Goal: Information Seeking & Learning: Learn about a topic

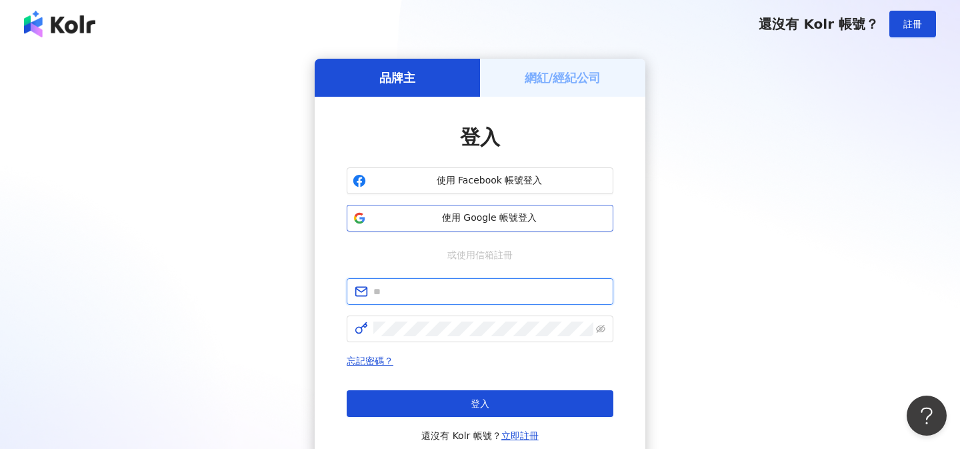
type input "**********"
click at [507, 221] on span "使用 Google 帳號登入" at bounding box center [489, 217] width 236 height 13
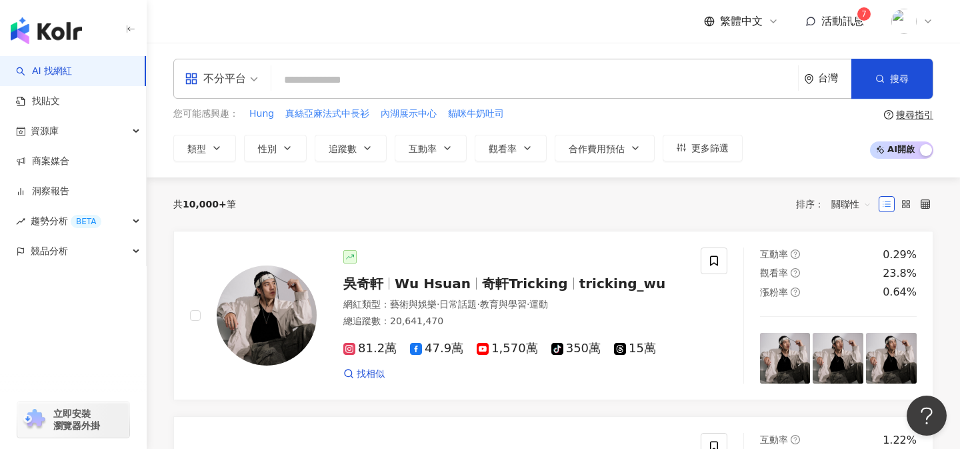
click at [542, 81] on input "search" at bounding box center [535, 79] width 516 height 25
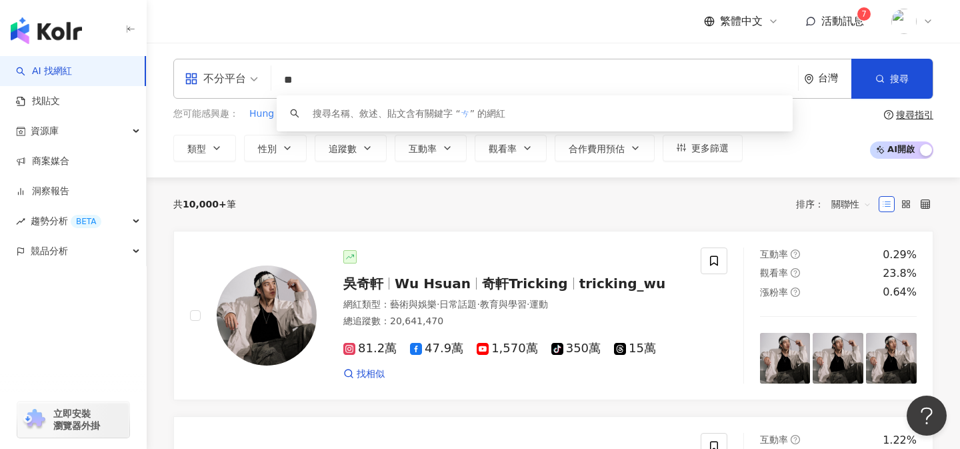
type input "*"
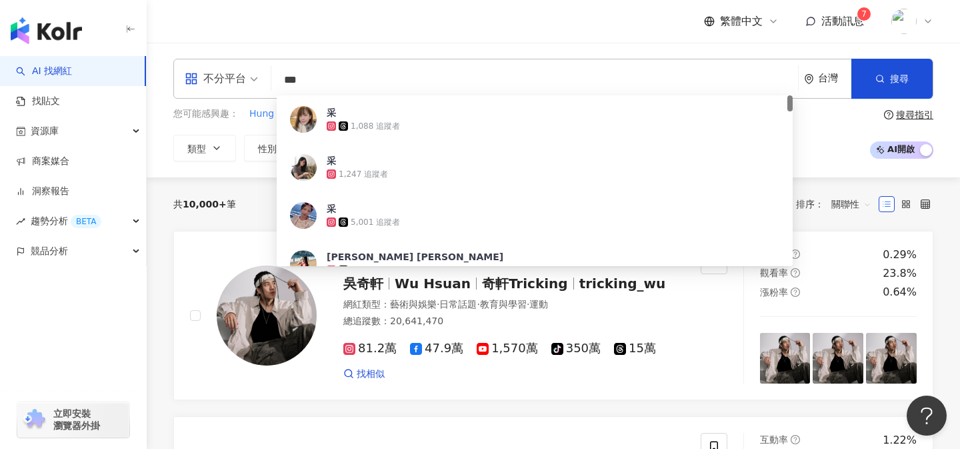
type input "**"
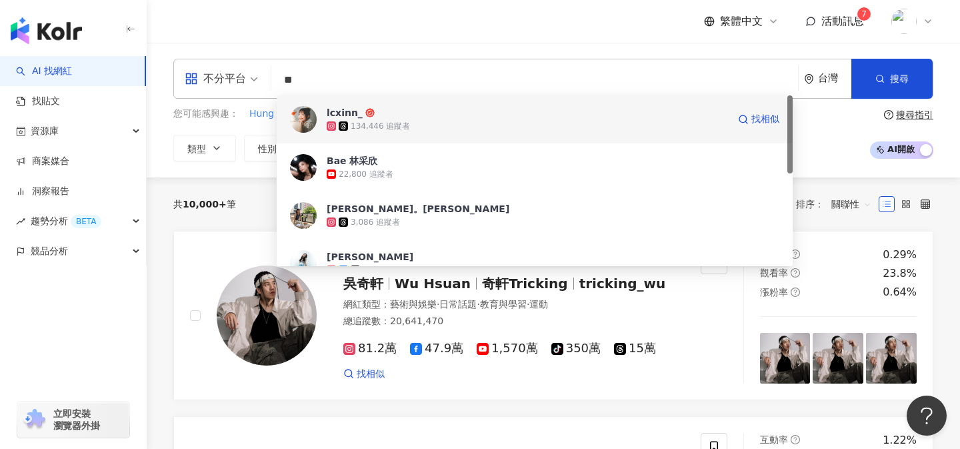
click at [399, 116] on span "lcxinn_" at bounding box center [527, 112] width 401 height 13
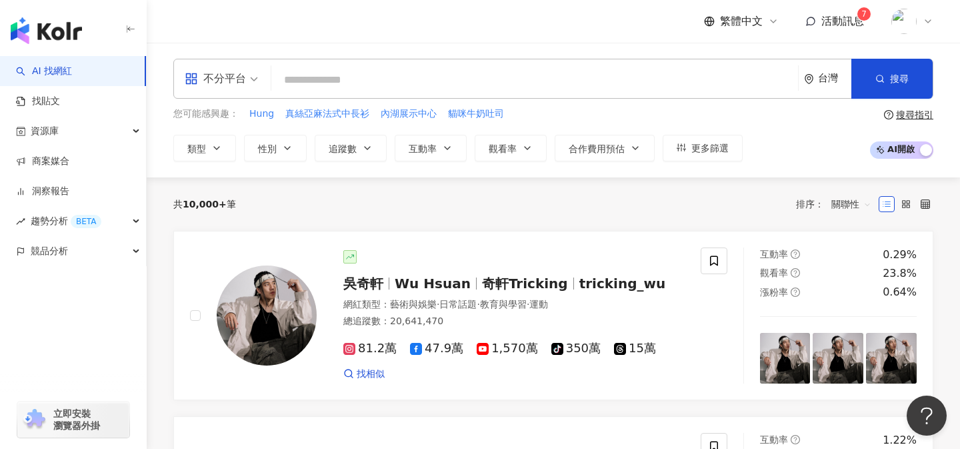
click at [626, 84] on input "search" at bounding box center [535, 79] width 516 height 25
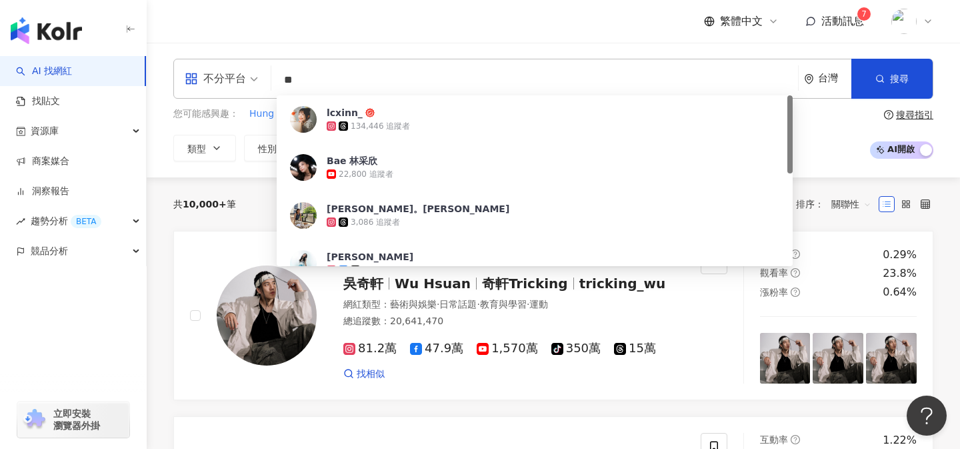
type input "*"
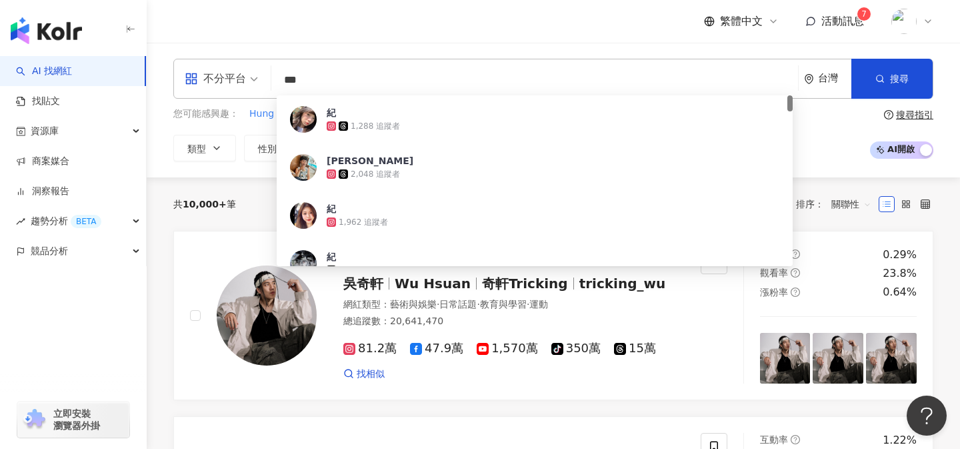
type input "***"
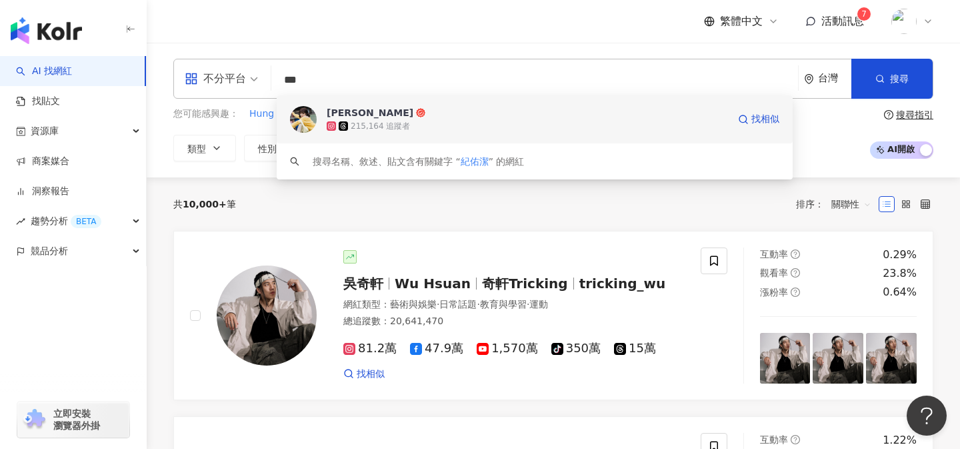
click at [634, 112] on span "佑潔" at bounding box center [527, 112] width 401 height 13
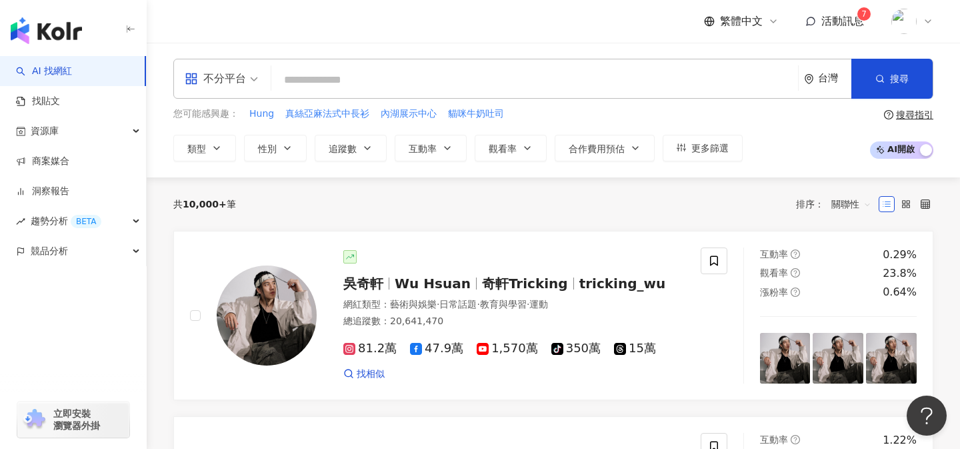
click at [590, 77] on input "search" at bounding box center [535, 79] width 516 height 25
paste input "**********"
type input "**********"
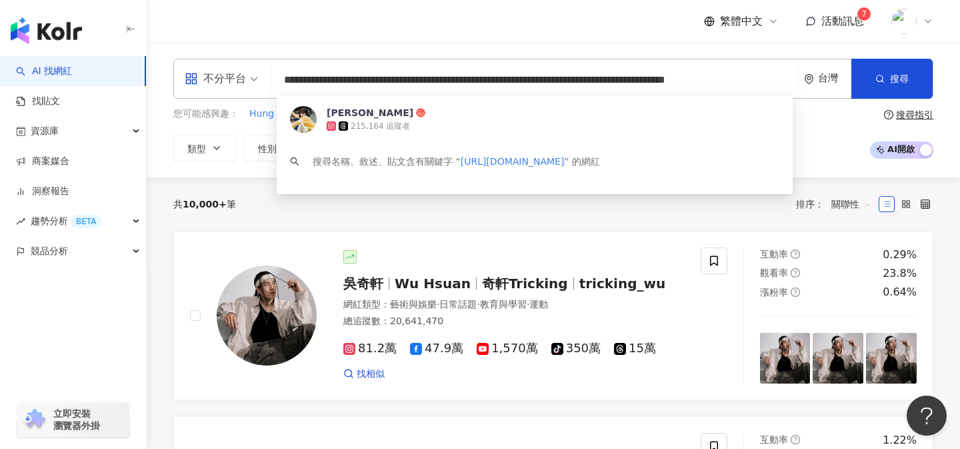
scroll to position [0, 35]
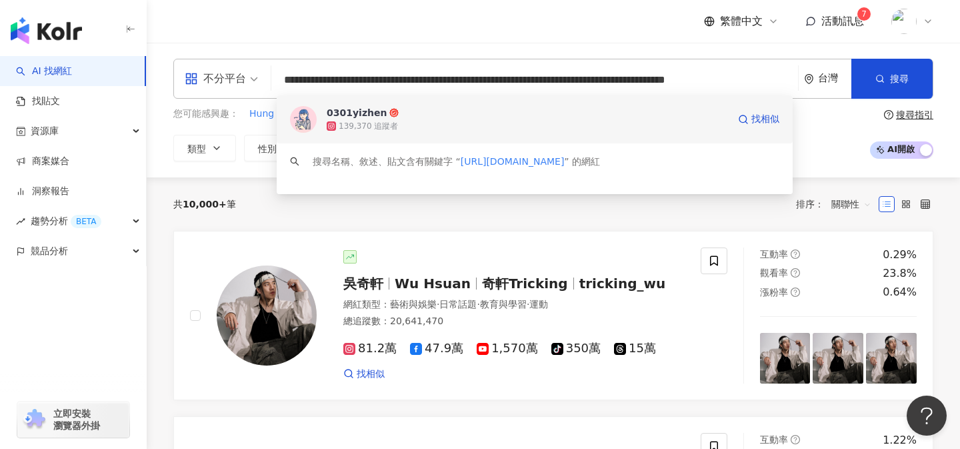
click at [518, 119] on span "0301yizhen" at bounding box center [527, 112] width 401 height 13
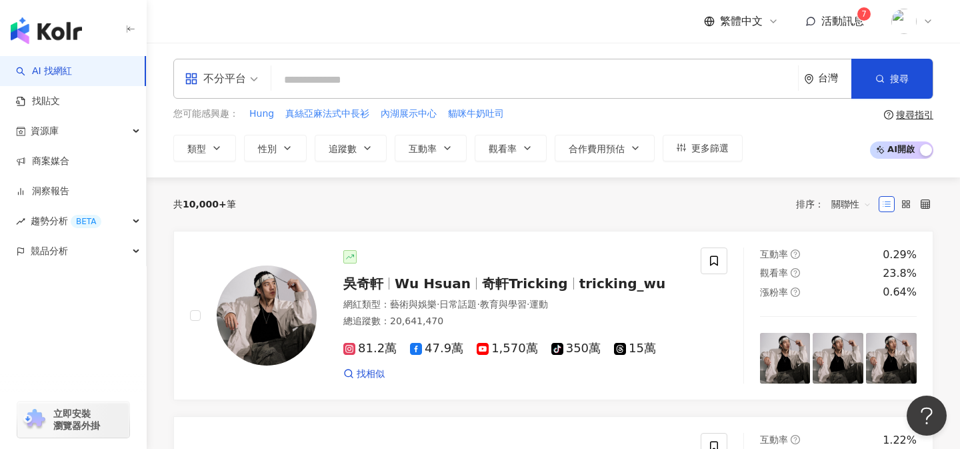
scroll to position [0, 0]
click at [588, 85] on input "search" at bounding box center [535, 79] width 516 height 25
paste input "**********"
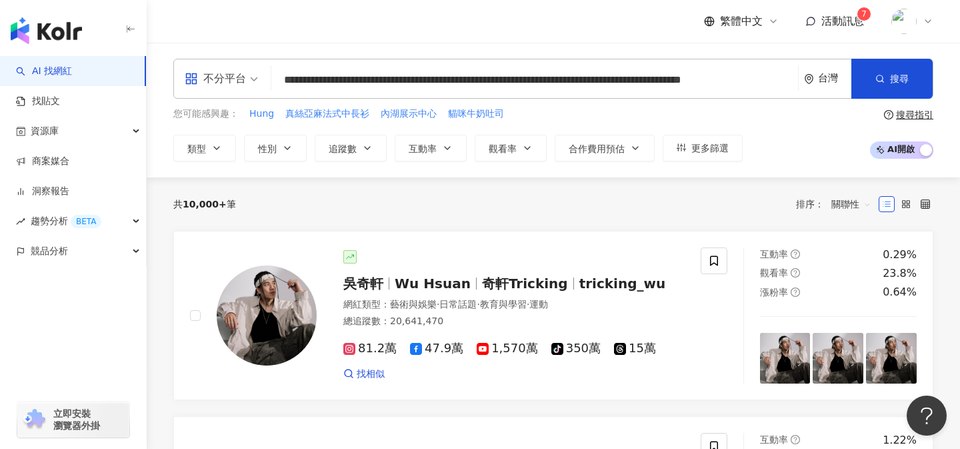
scroll to position [0, 63]
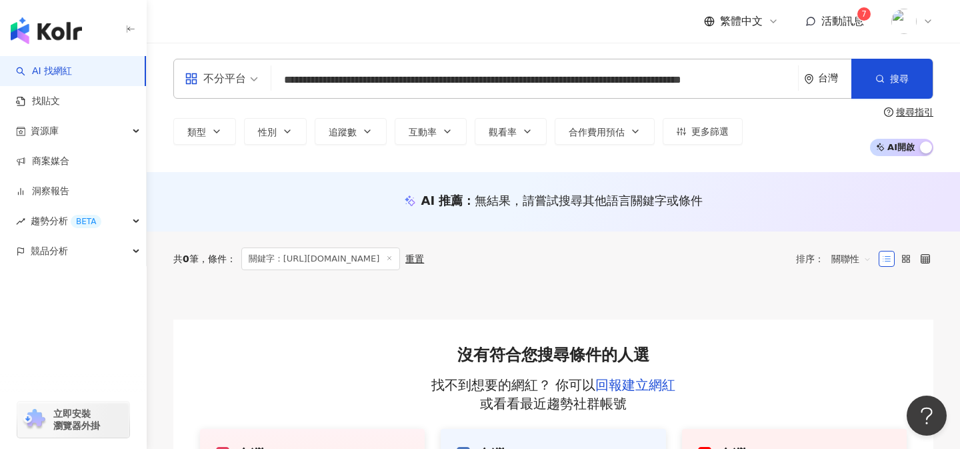
click at [763, 79] on input "**********" at bounding box center [535, 79] width 516 height 25
click at [782, 81] on input "**********" at bounding box center [535, 79] width 516 height 25
type input "**********"
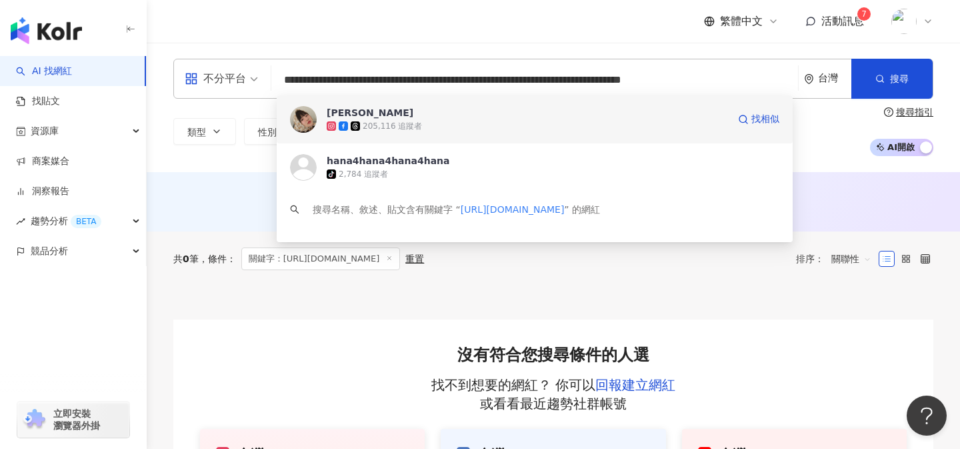
click at [561, 115] on span "林子珊" at bounding box center [527, 112] width 401 height 13
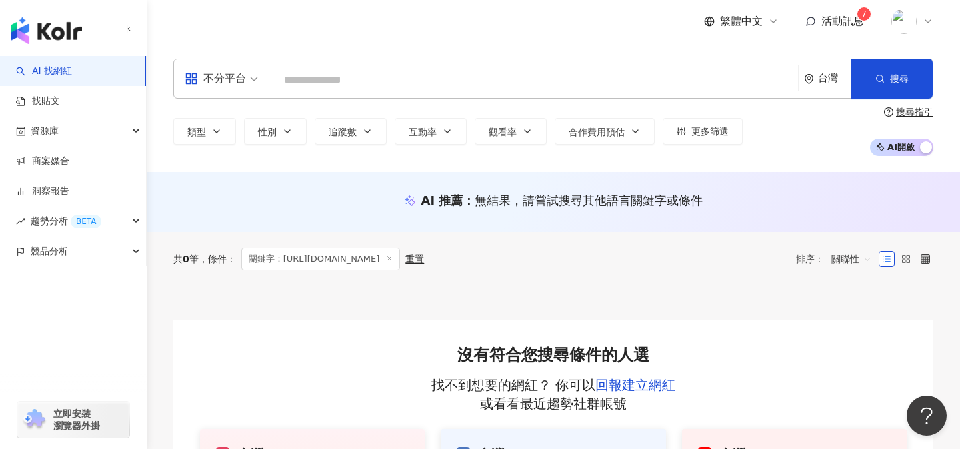
paste input "**********"
type input "**********"
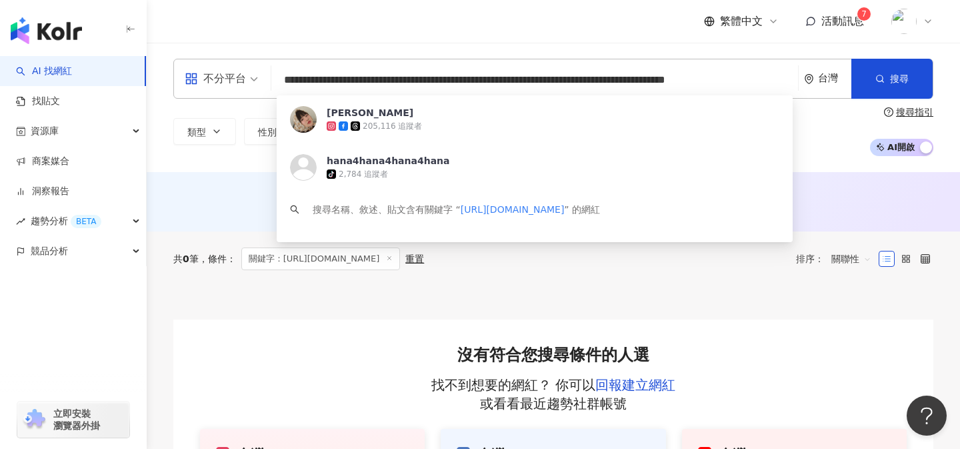
scroll to position [0, 35]
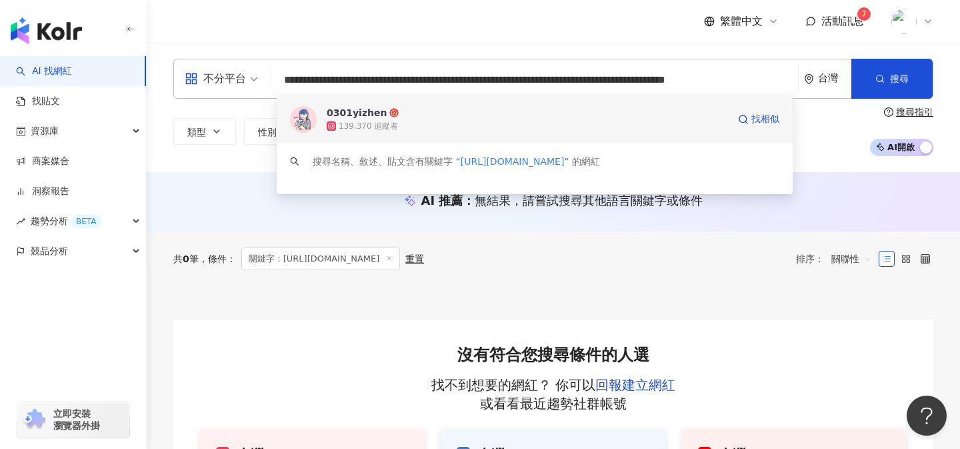
click at [562, 120] on div "139,370 追蹤者" at bounding box center [527, 125] width 401 height 13
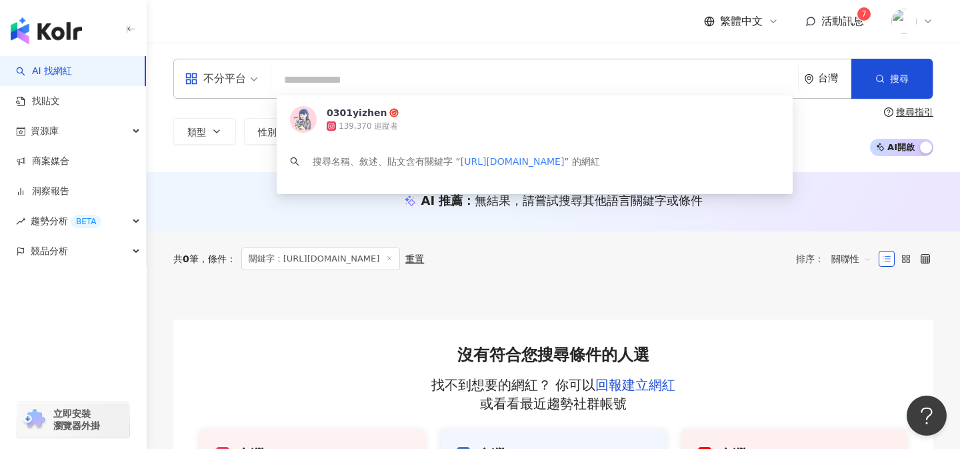
scroll to position [0, 0]
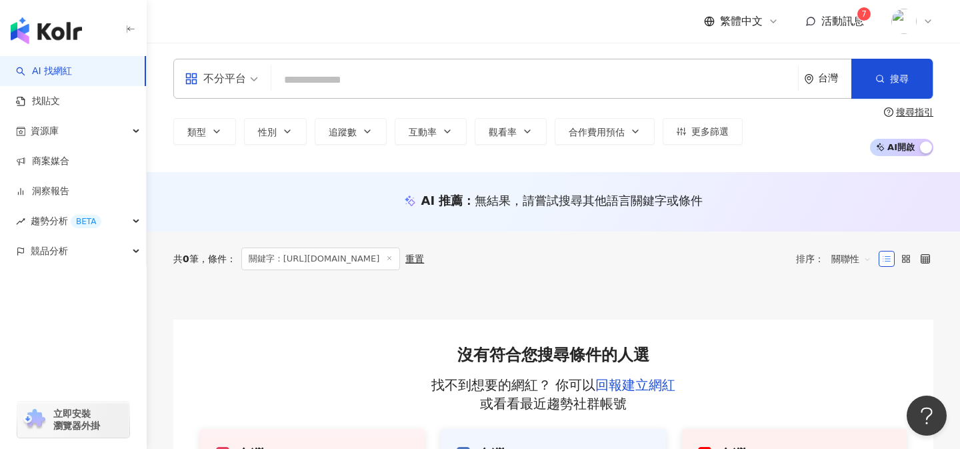
paste input "**********"
type input "**********"
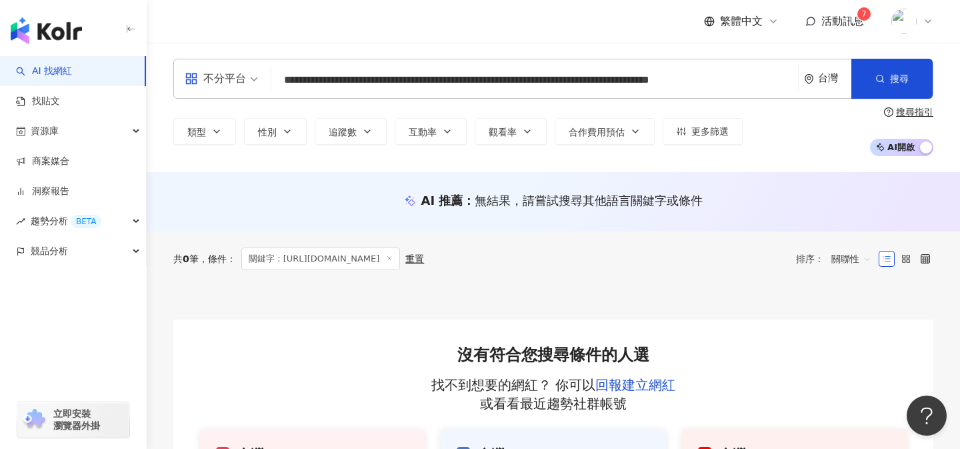
scroll to position [0, 10]
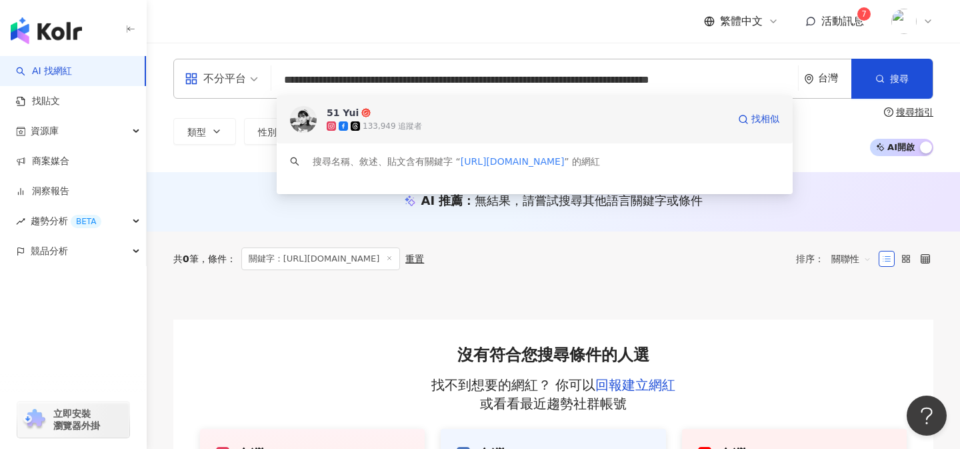
click at [502, 123] on div "133,949 追蹤者" at bounding box center [527, 125] width 401 height 13
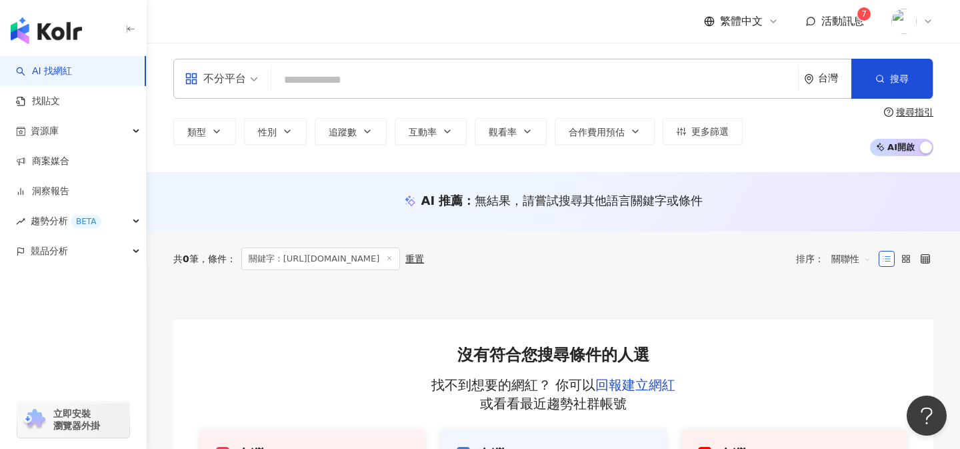
scroll to position [0, 0]
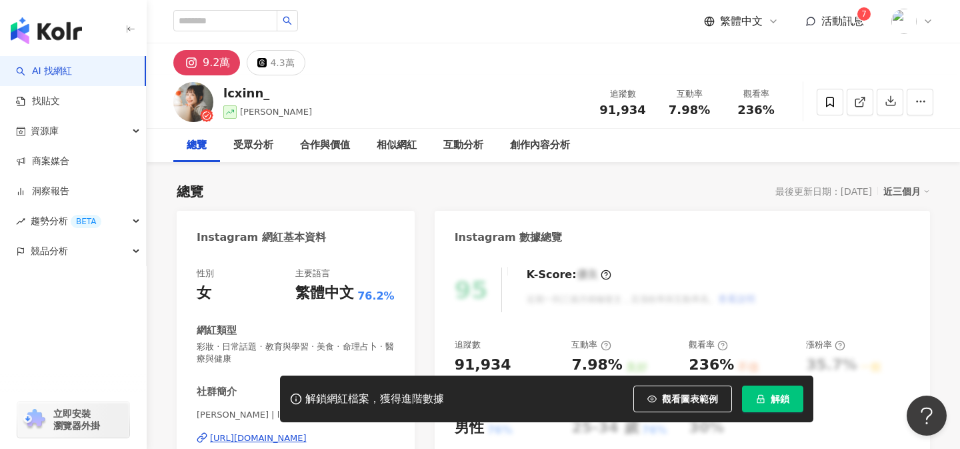
click at [773, 401] on span "解鎖" at bounding box center [779, 398] width 19 height 11
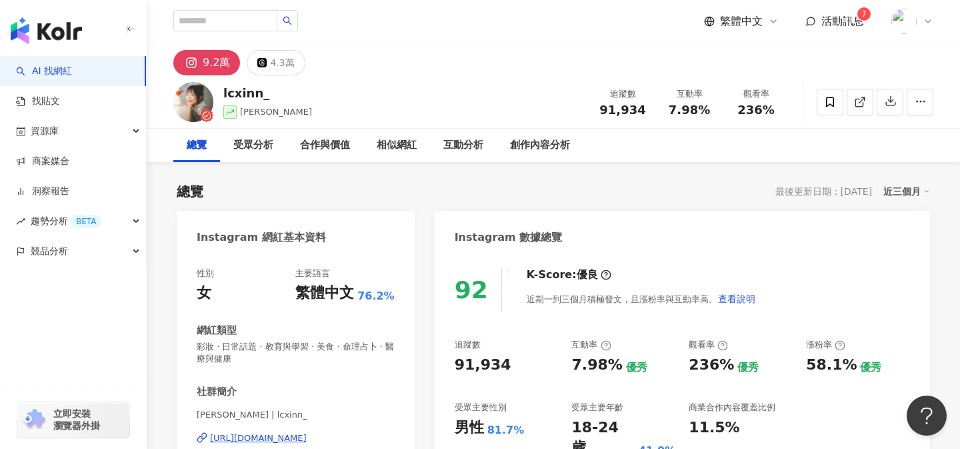
scroll to position [139, 0]
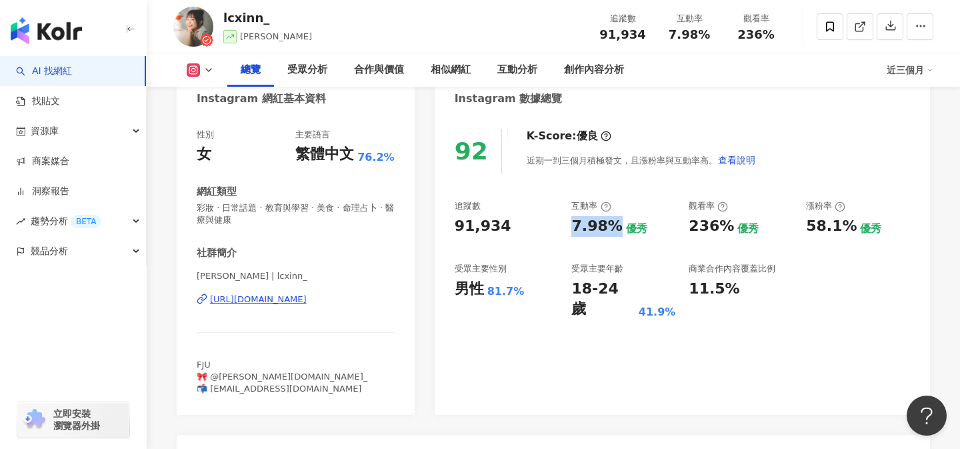
drag, startPoint x: 571, startPoint y: 224, endPoint x: 611, endPoint y: 224, distance: 40.0
click at [612, 225] on div "7.98%" at bounding box center [596, 226] width 51 height 21
copy div "7.98%"
drag, startPoint x: 688, startPoint y: 225, endPoint x: 729, endPoint y: 222, distance: 40.8
click at [729, 223] on div "236%" at bounding box center [710, 226] width 45 height 21
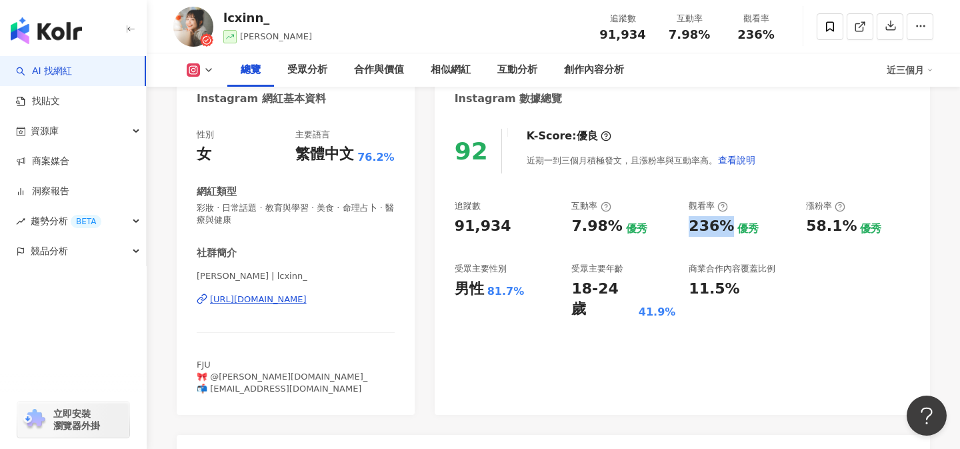
copy div "236%"
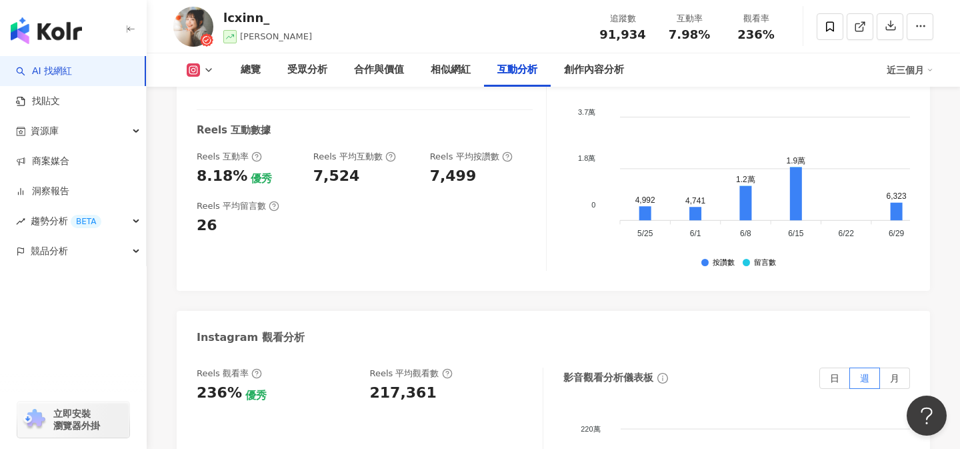
scroll to position [2809, 0]
drag, startPoint x: 197, startPoint y: 149, endPoint x: 242, endPoint y: 147, distance: 44.7
click at [242, 165] on div "8.18% 優秀" at bounding box center [248, 175] width 103 height 21
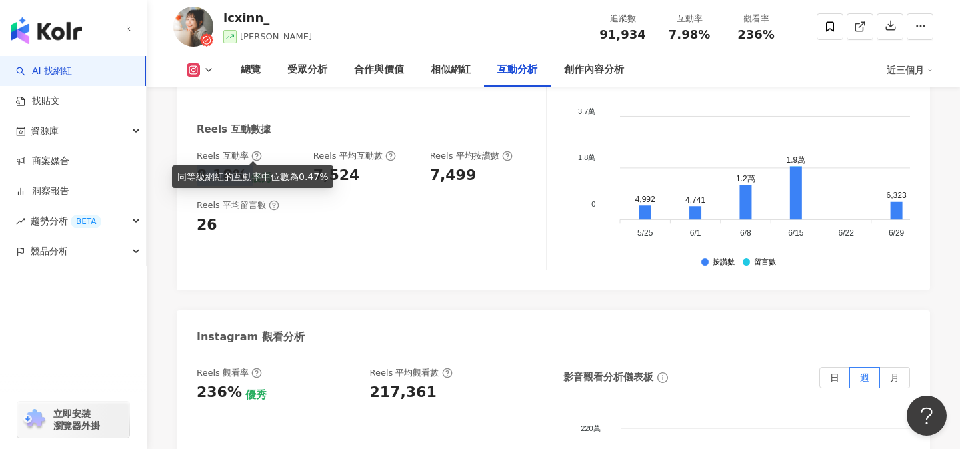
copy div "8.18%"
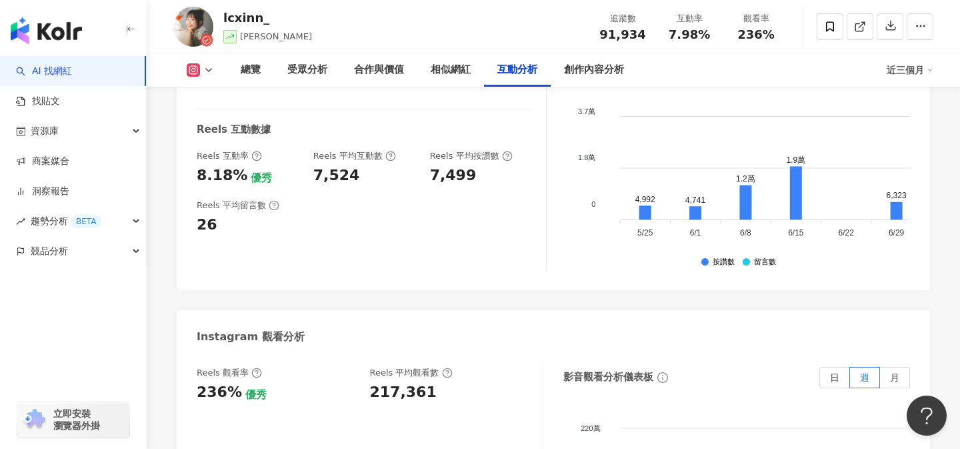
drag, startPoint x: 197, startPoint y: 360, endPoint x: 237, endPoint y: 361, distance: 40.0
click at [237, 382] on div "236% 優秀" at bounding box center [277, 392] width 160 height 21
copy div "236%"
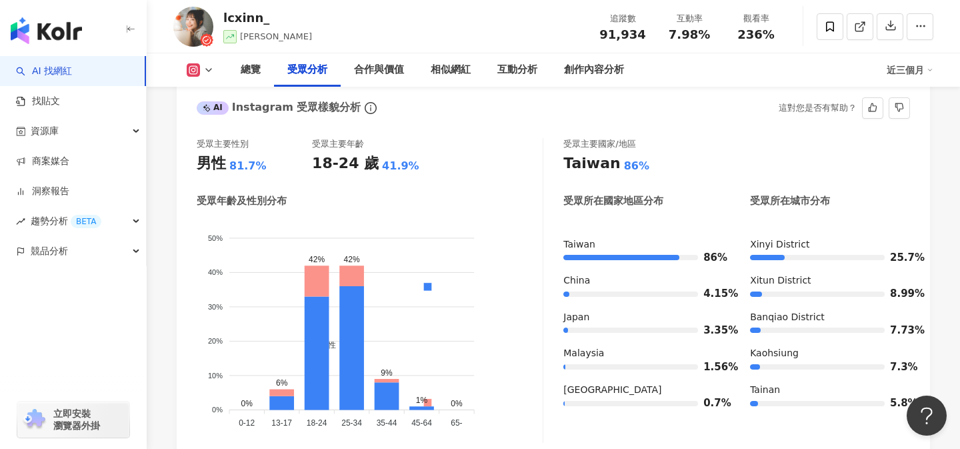
scroll to position [1188, 0]
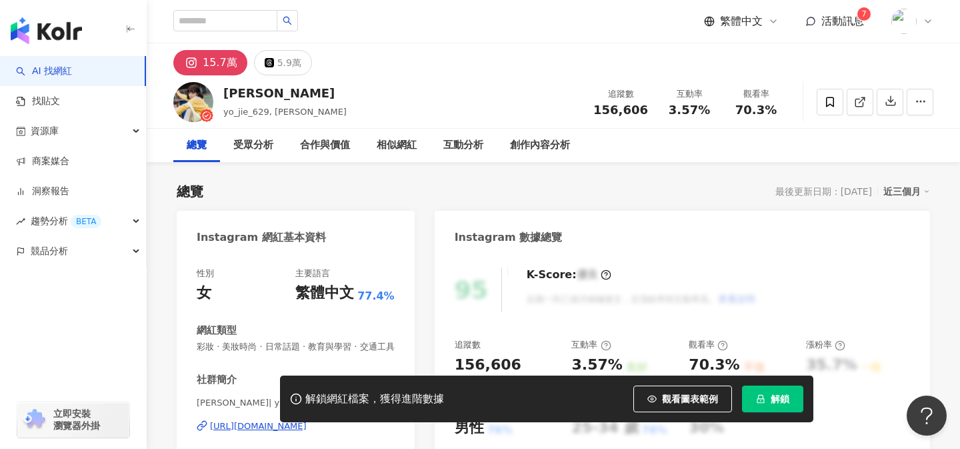
click at [782, 394] on span "解鎖" at bounding box center [779, 398] width 19 height 11
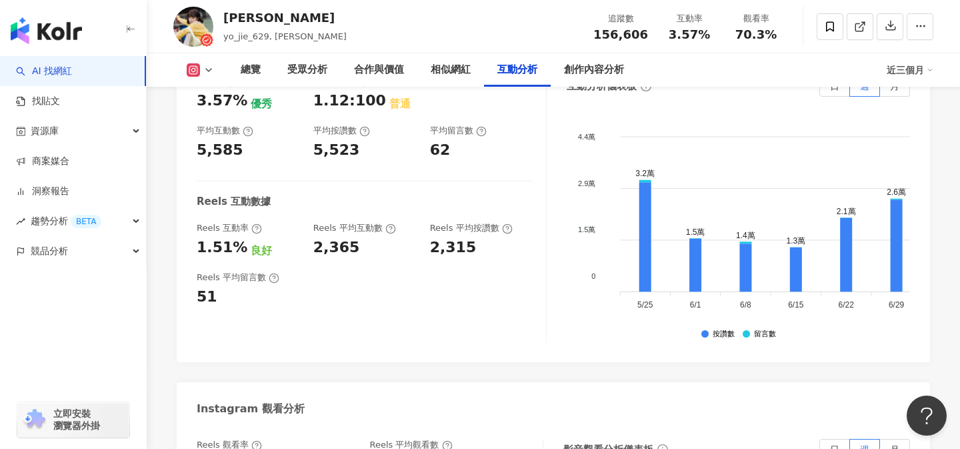
scroll to position [2828, 0]
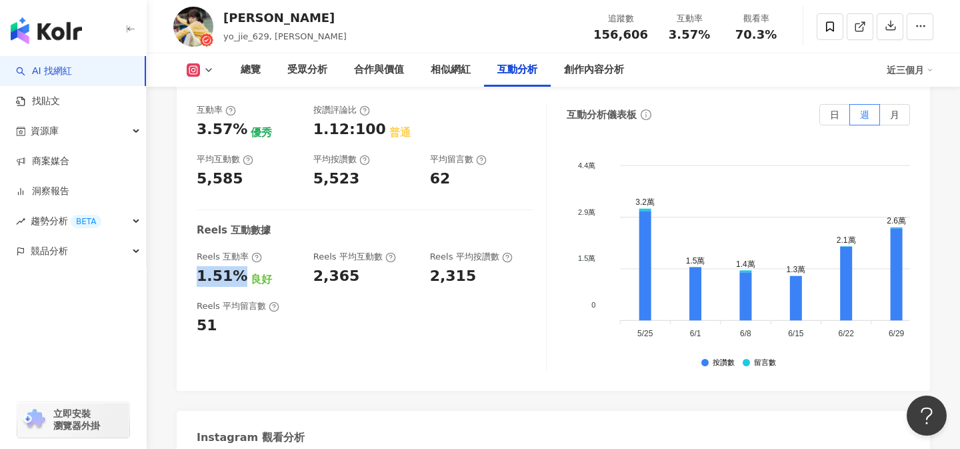
drag, startPoint x: 195, startPoint y: 174, endPoint x: 236, endPoint y: 174, distance: 40.7
click at [236, 174] on div "互動率 3.57% 優秀 按讚評論比 1.12:100 普通 平均互動數 5,585 平均按讚數 5,523 平均留言數 62 Reels 互動數據 Reel…" at bounding box center [553, 241] width 753 height 300
copy div "1.51%"
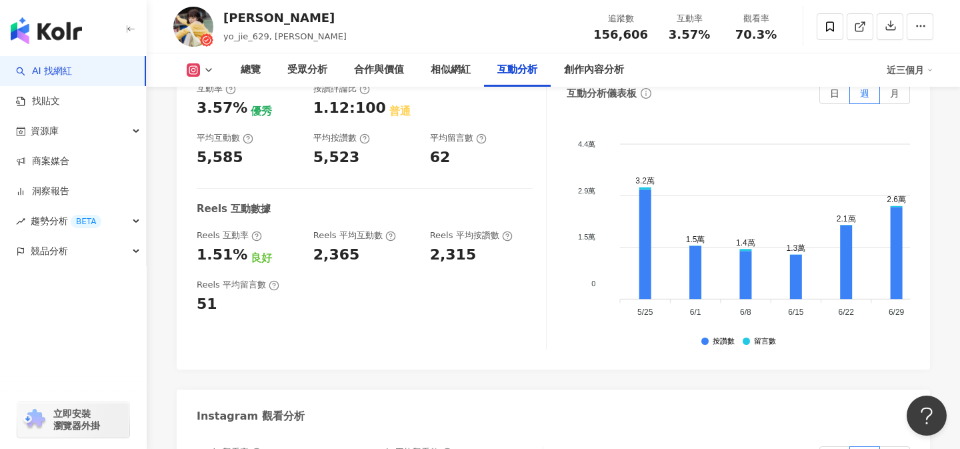
drag, startPoint x: 196, startPoint y: 365, endPoint x: 234, endPoint y: 366, distance: 38.0
copy div "70.3%"
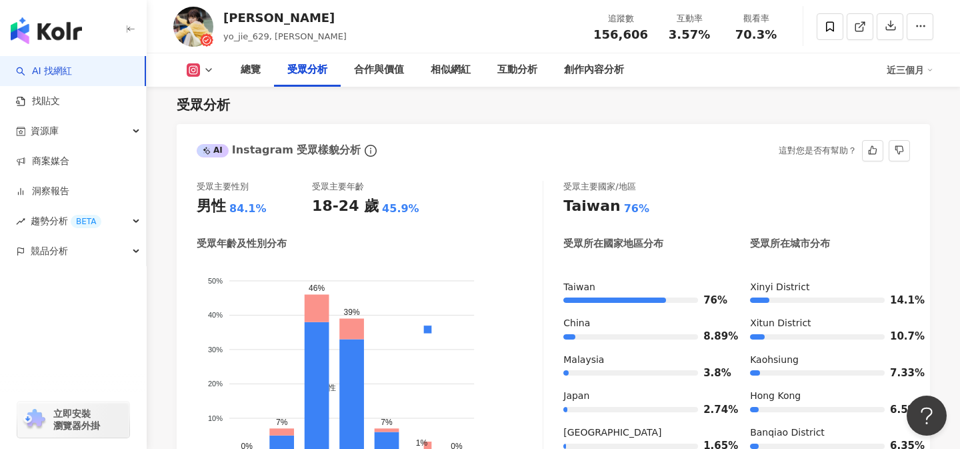
scroll to position [1144, 0]
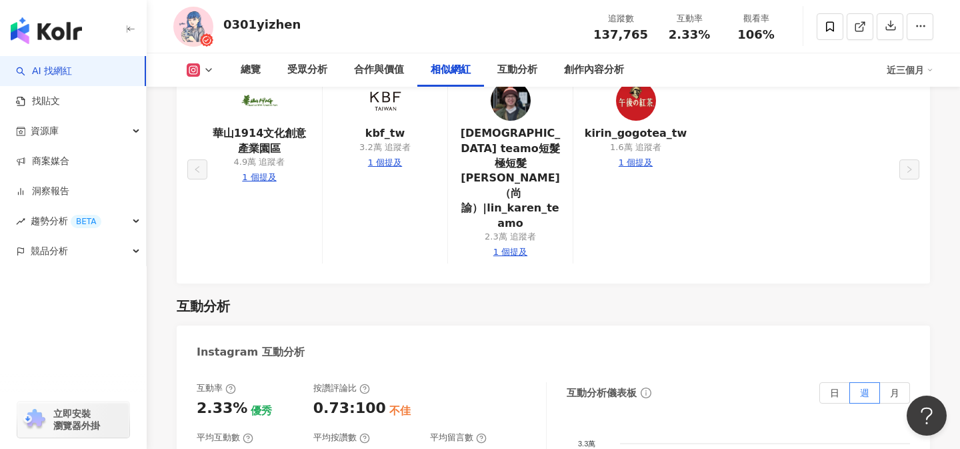
scroll to position [2627, 0]
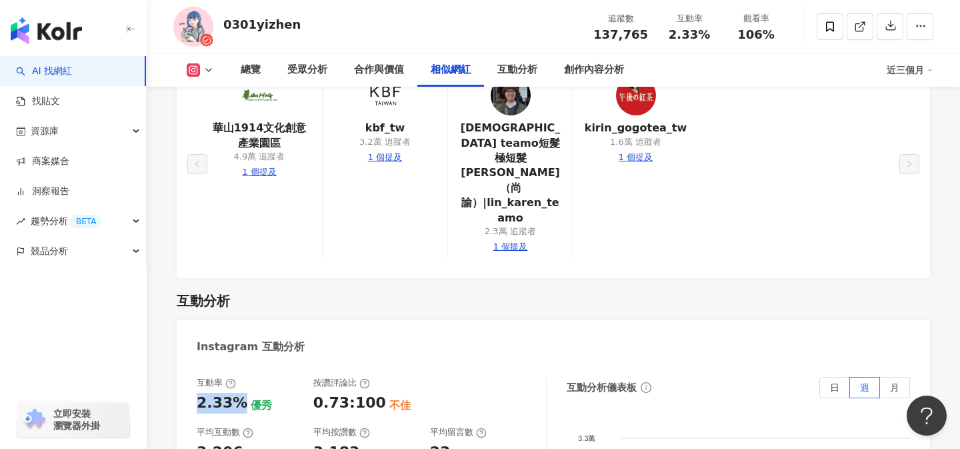
drag, startPoint x: 199, startPoint y: 250, endPoint x: 237, endPoint y: 250, distance: 38.7
click at [237, 393] on div "2.33%" at bounding box center [222, 403] width 51 height 21
copy div "2.33%"
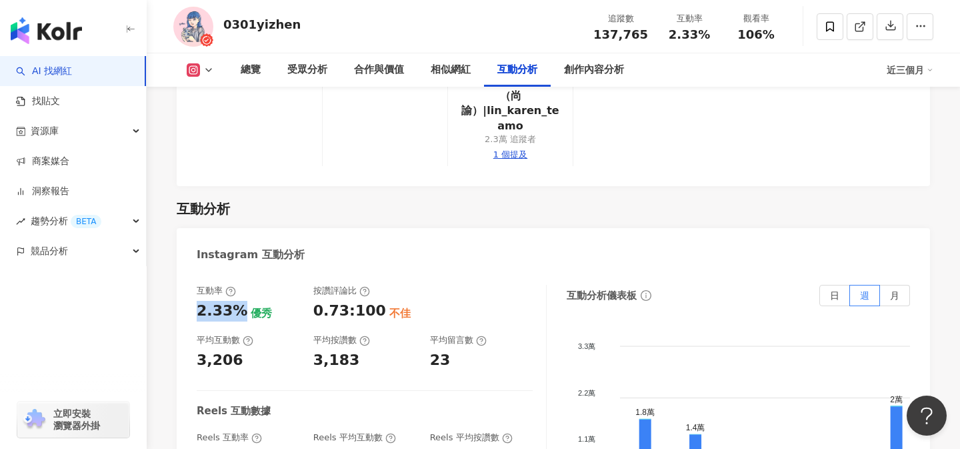
scroll to position [2705, 0]
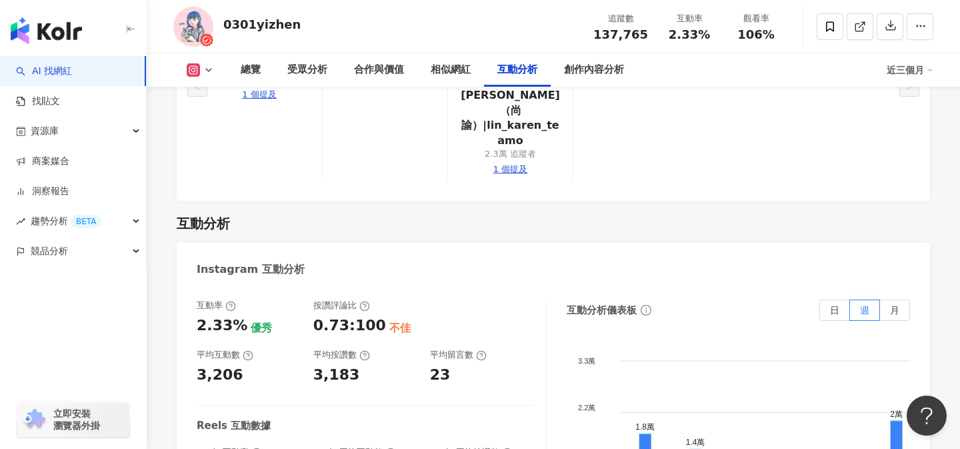
drag, startPoint x: 195, startPoint y: 321, endPoint x: 239, endPoint y: 322, distance: 44.0
click at [239, 322] on div "互動率 2.33% 優秀 按讚評論比 0.73:100 不佳 平均互動數 3,206 平均按讚數 3,183 平均留言數 23 Reels 互動數據 Reel…" at bounding box center [553, 436] width 753 height 300
copy div "2.88%"
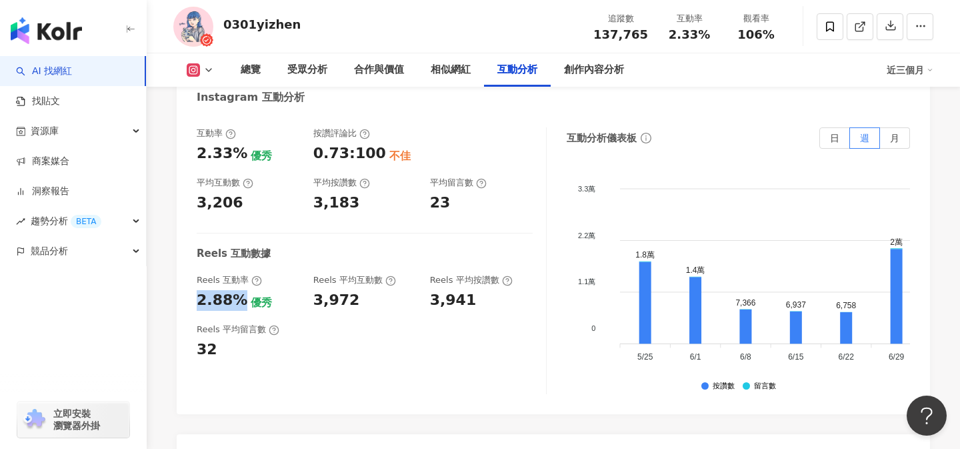
scroll to position [2880, 0]
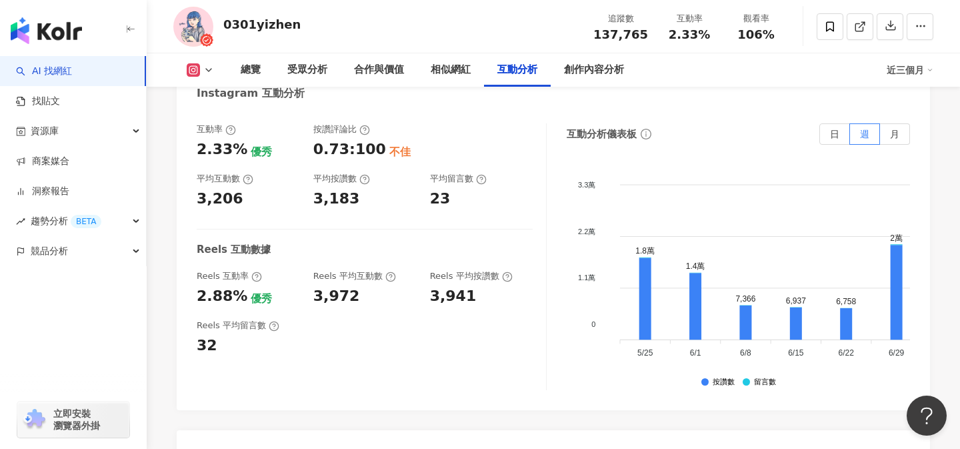
drag, startPoint x: 199, startPoint y: 358, endPoint x: 231, endPoint y: 358, distance: 32.0
copy div "106%"
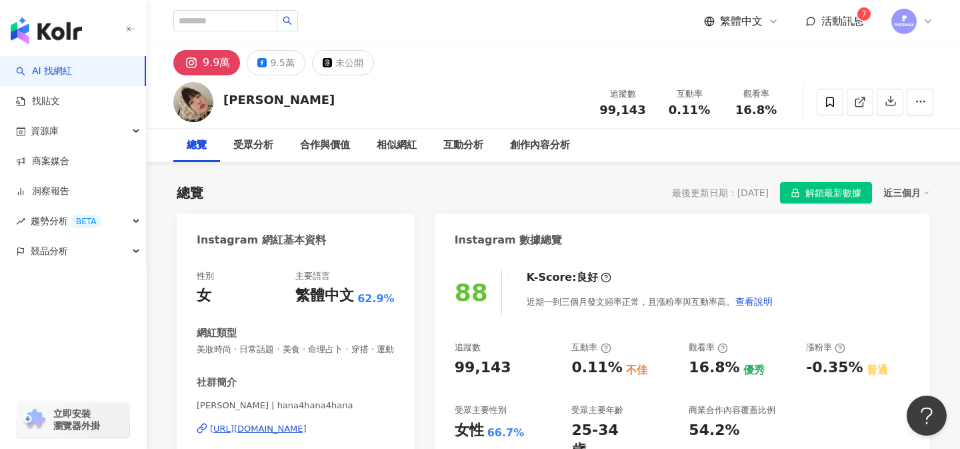
click at [801, 193] on button "解鎖最新數據" at bounding box center [826, 192] width 92 height 21
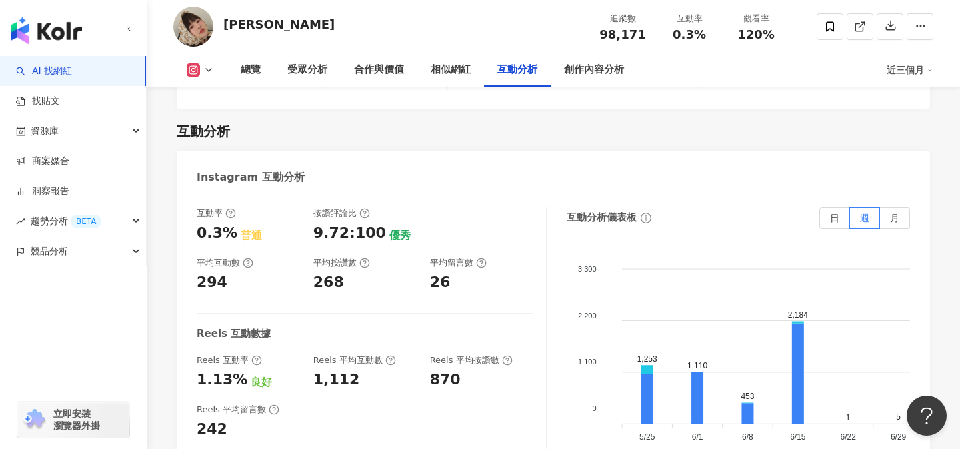
scroll to position [2719, 0]
drag, startPoint x: 194, startPoint y: 256, endPoint x: 237, endPoint y: 255, distance: 42.7
click at [238, 255] on div "互動率 0.3% 普通 按讚評論比 9.72:100 優秀 平均互動數 294 平均按讚數 268 平均留言數 26 Reels 互動數據 Reels 互動率…" at bounding box center [553, 345] width 753 height 300
copy div "1.13%"
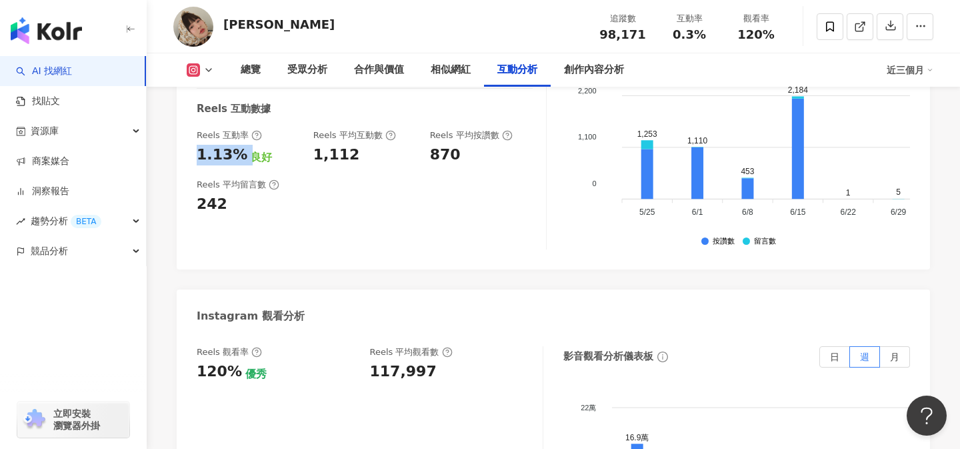
scroll to position [2964, 0]
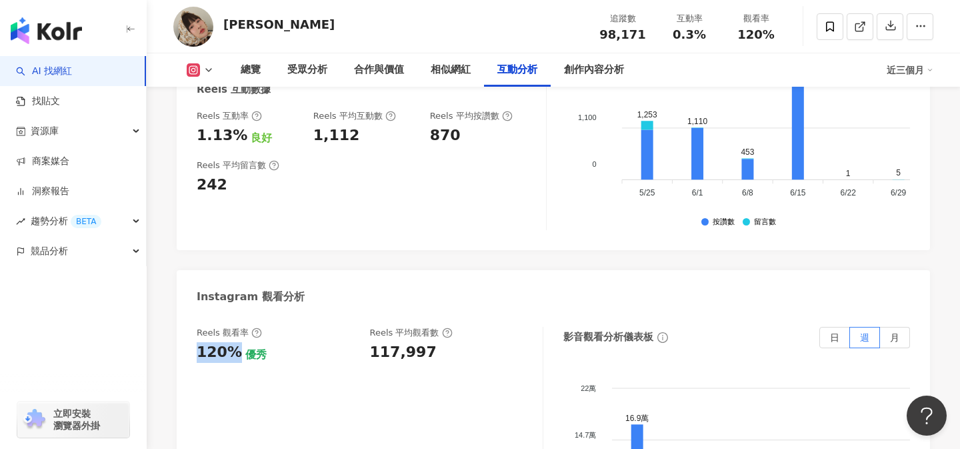
drag, startPoint x: 196, startPoint y: 225, endPoint x: 232, endPoint y: 225, distance: 36.0
click at [232, 342] on div "120%" at bounding box center [219, 352] width 45 height 21
copy div "120%"
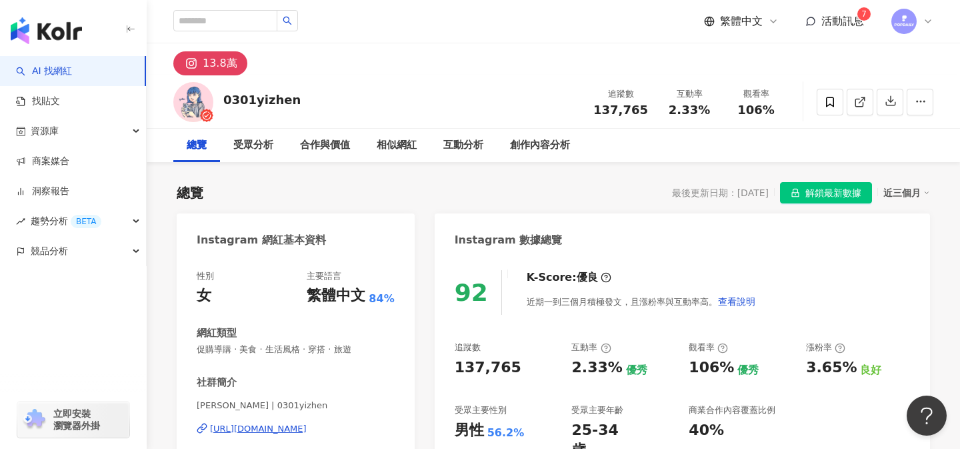
click at [806, 191] on span "解鎖最新數據" at bounding box center [833, 193] width 56 height 21
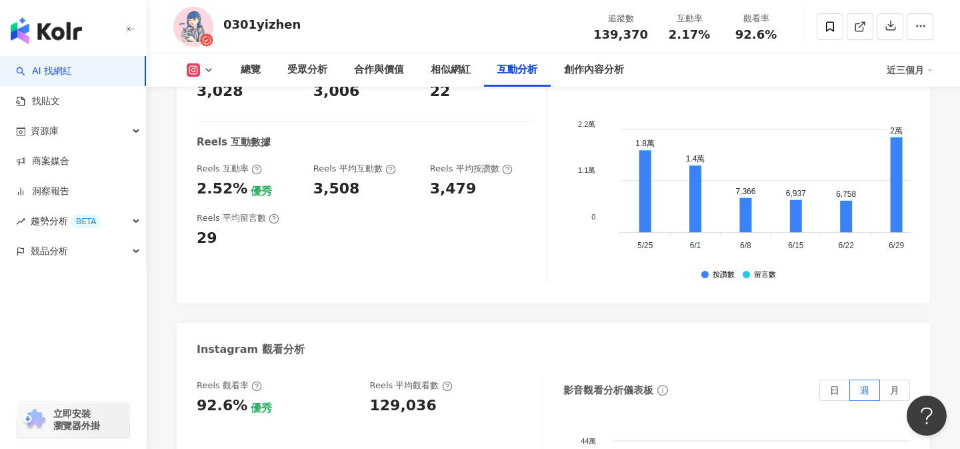
scroll to position [2908, 0]
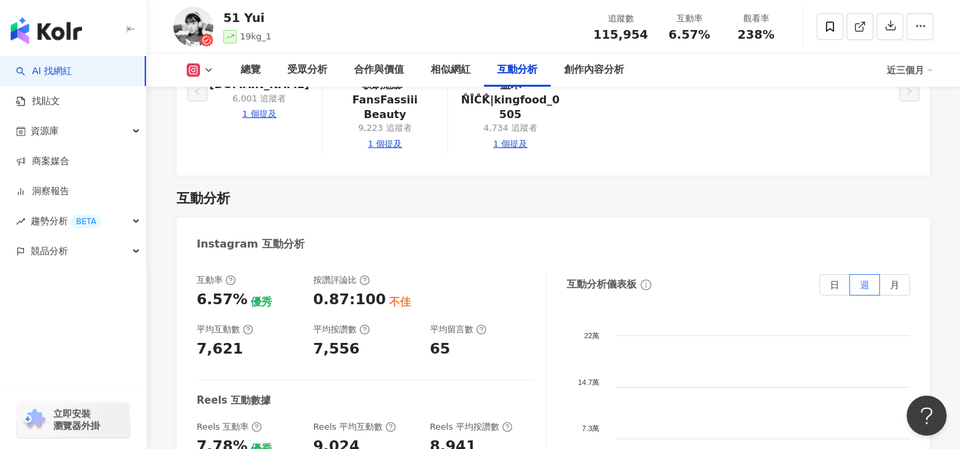
scroll to position [2691, 0]
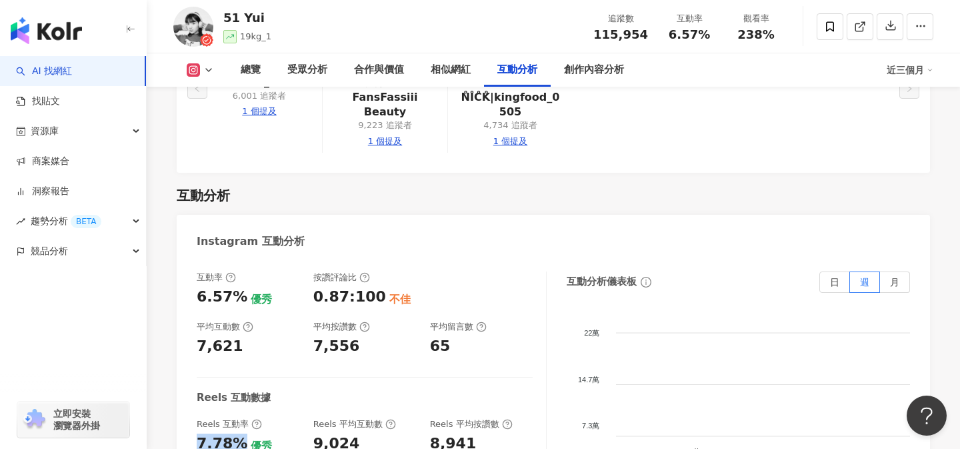
drag, startPoint x: 199, startPoint y: 310, endPoint x: 233, endPoint y: 311, distance: 34.7
click at [233, 433] on div "7.78%" at bounding box center [222, 443] width 51 height 21
copy div "7.78%"
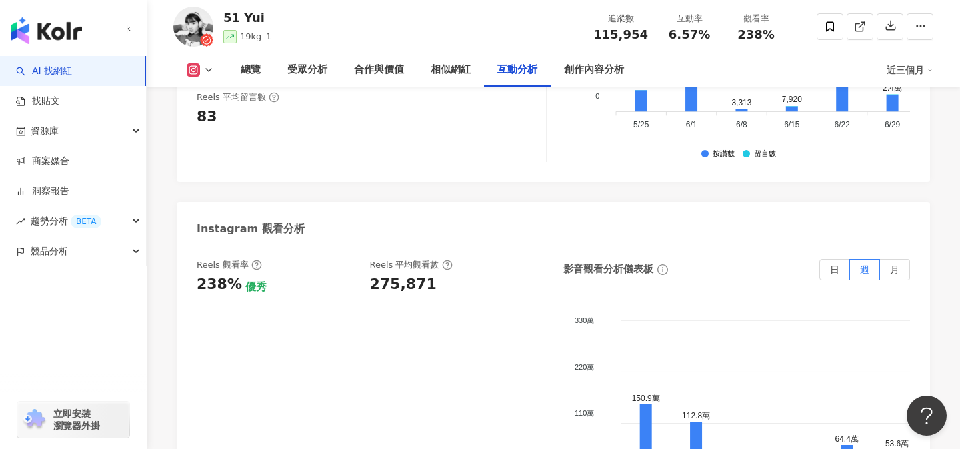
scroll to position [3058, 0]
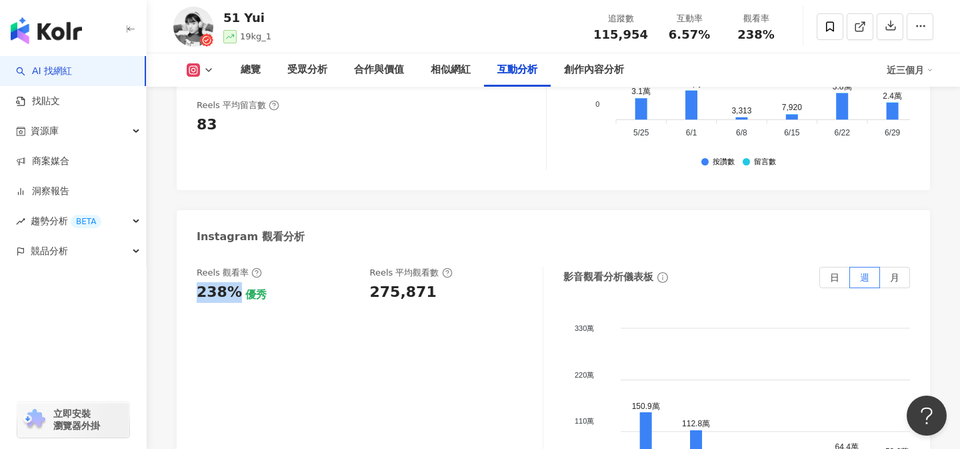
drag, startPoint x: 197, startPoint y: 156, endPoint x: 235, endPoint y: 158, distance: 38.0
click at [235, 282] on div "238%" at bounding box center [219, 292] width 45 height 21
copy div "238%"
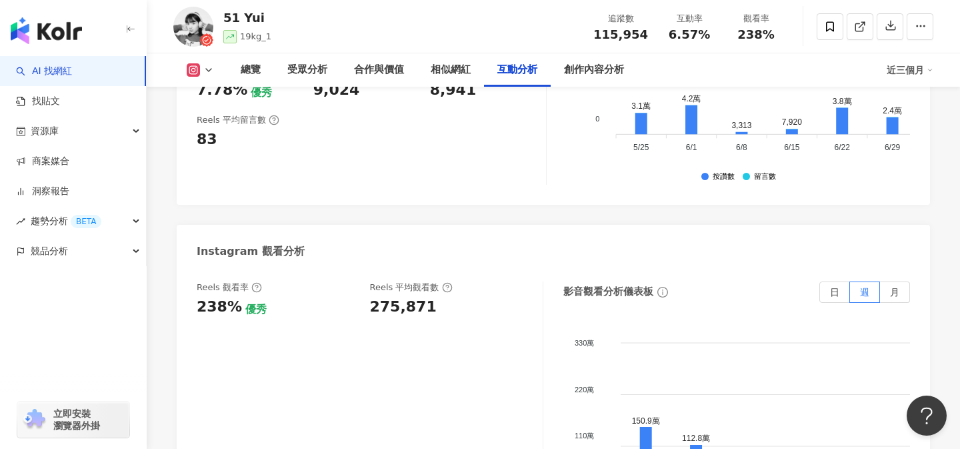
click at [475, 281] on div "Reels 觀看率 238% 優秀 [PERSON_NAME] 平均觀看數 275,871" at bounding box center [370, 414] width 347 height 267
